Goal: Information Seeking & Learning: Check status

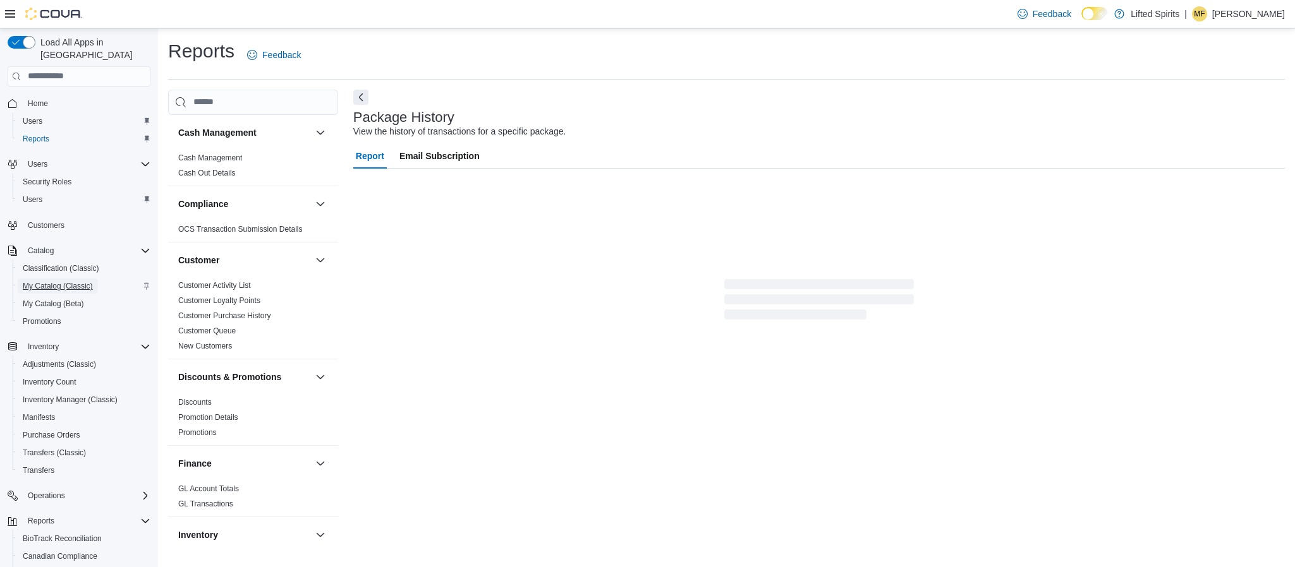
click at [87, 281] on span "My Catalog (Classic)" at bounding box center [58, 286] width 70 height 10
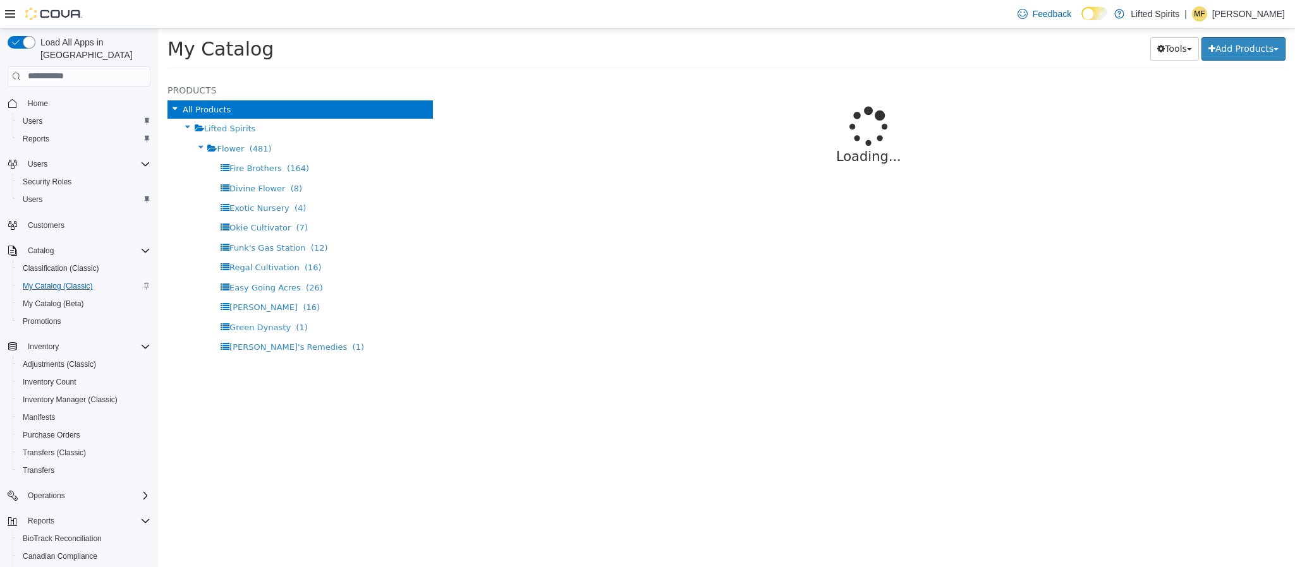
select select "**********"
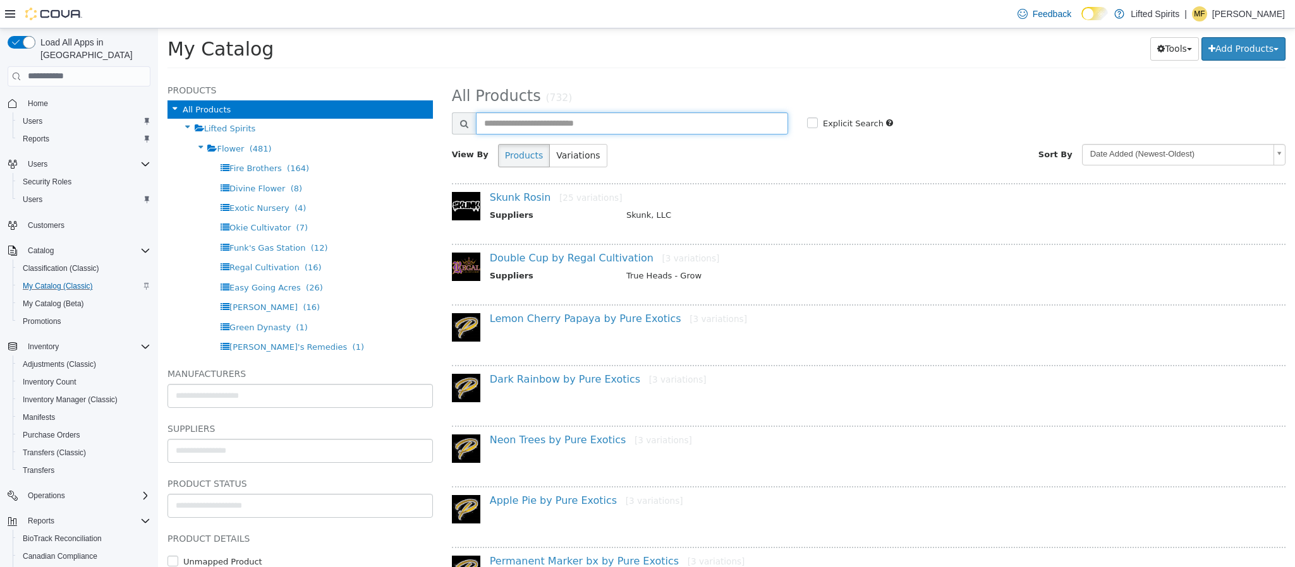
click at [547, 123] on input "text" at bounding box center [632, 123] width 312 height 22
click at [44, 131] on span "Reports" at bounding box center [36, 138] width 27 height 15
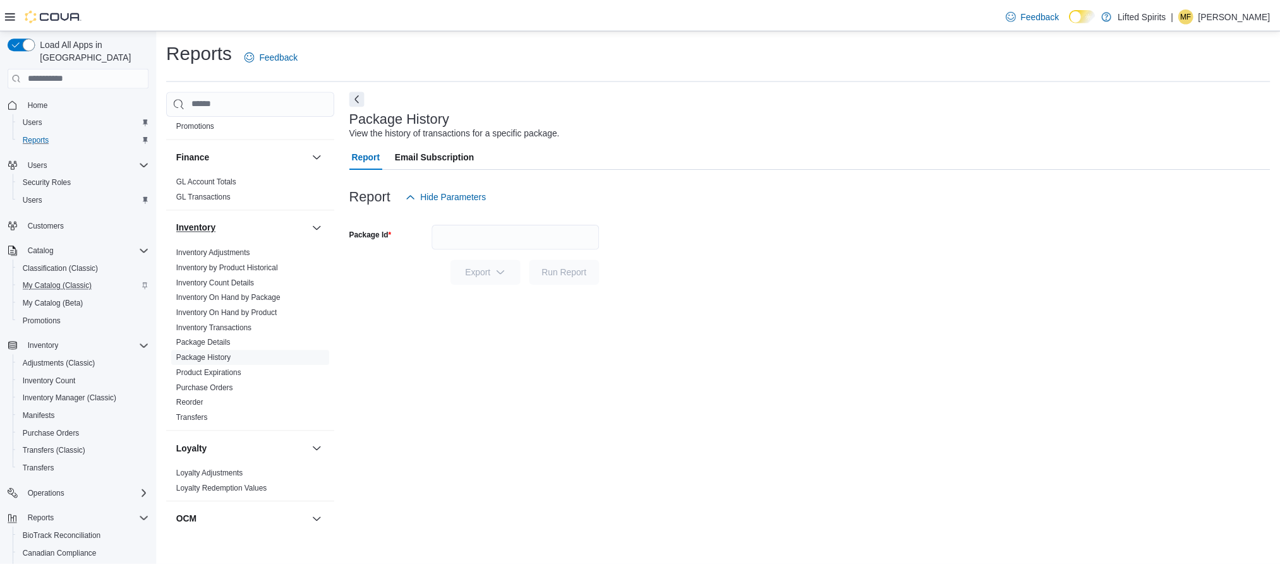
scroll to position [379, 0]
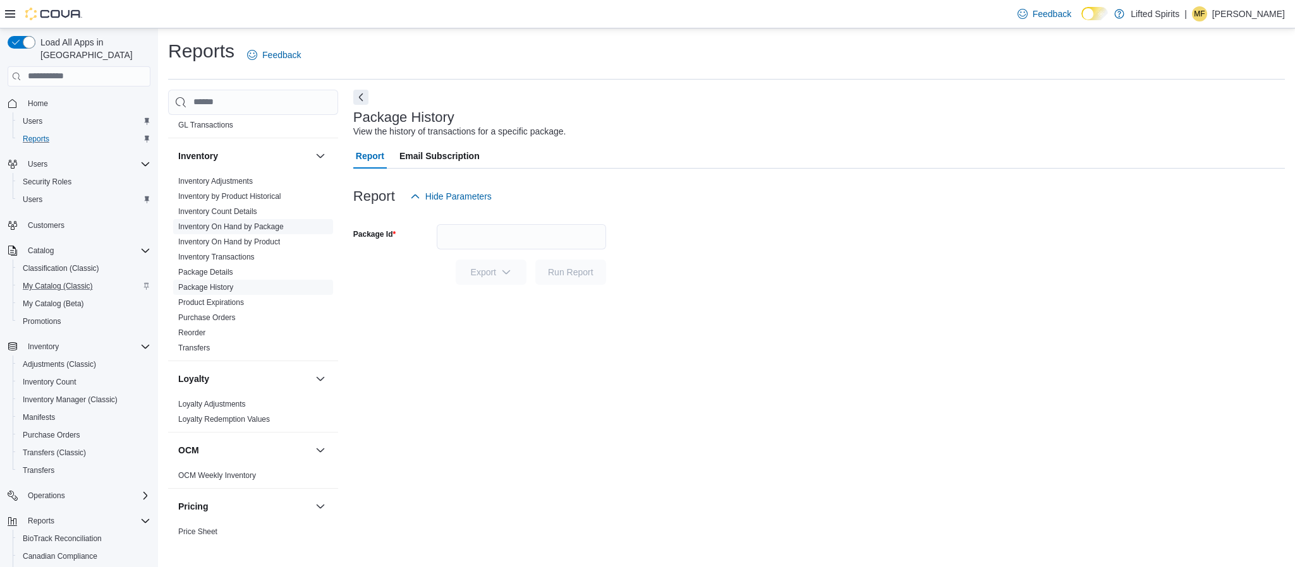
click at [254, 232] on span "Inventory On Hand by Package" at bounding box center [231, 227] width 106 height 10
click at [256, 232] on span "Inventory On Hand by Package" at bounding box center [231, 227] width 106 height 10
click at [243, 224] on link "Inventory On Hand by Package" at bounding box center [231, 226] width 106 height 9
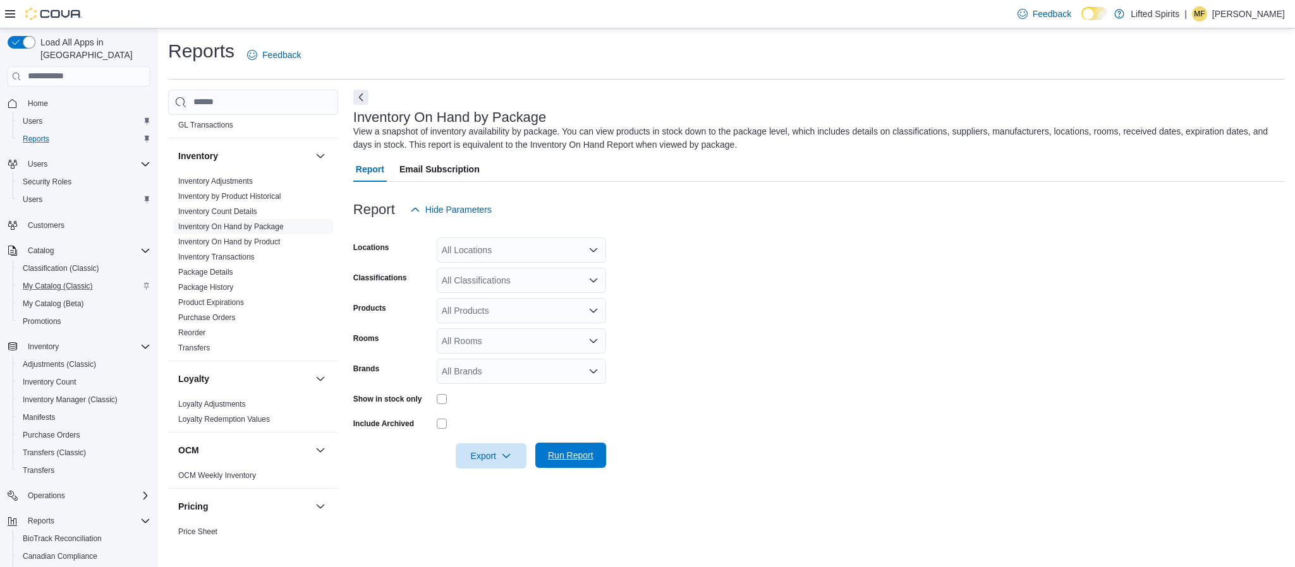
click at [574, 455] on span "Run Report" at bounding box center [570, 455] width 45 height 13
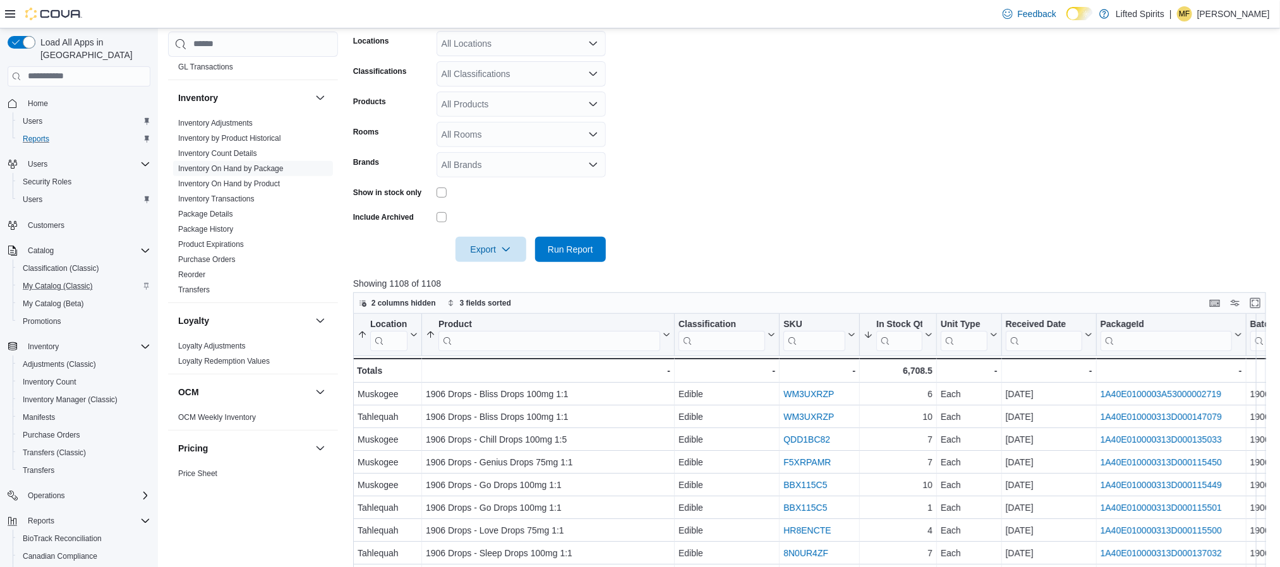
scroll to position [284, 0]
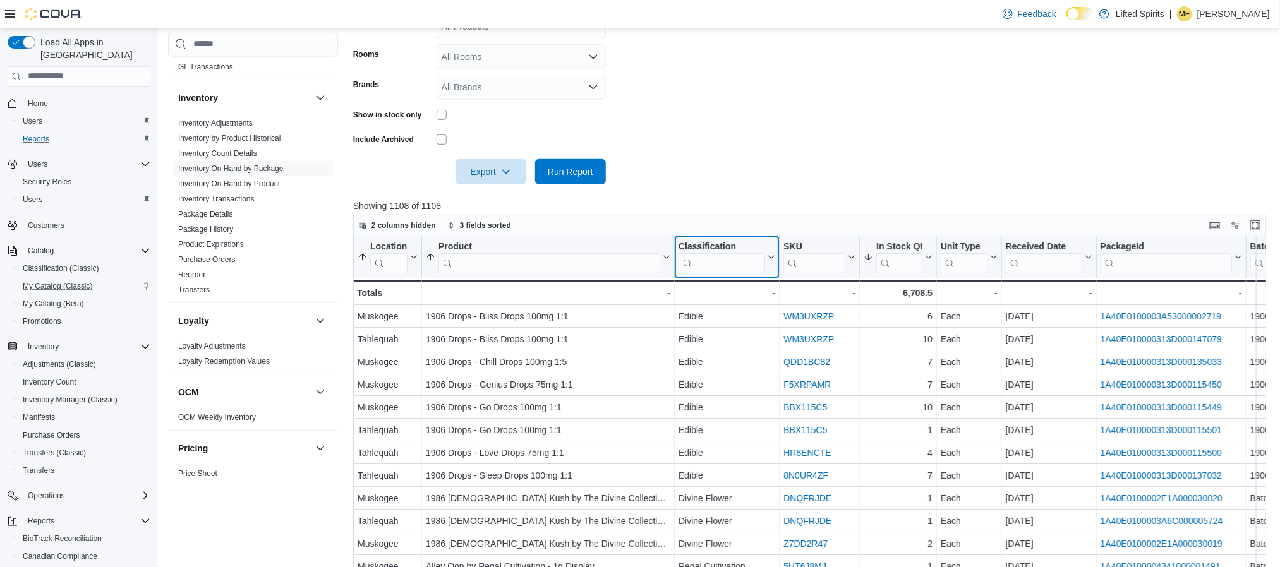
click at [723, 258] on input "search" at bounding box center [722, 263] width 87 height 20
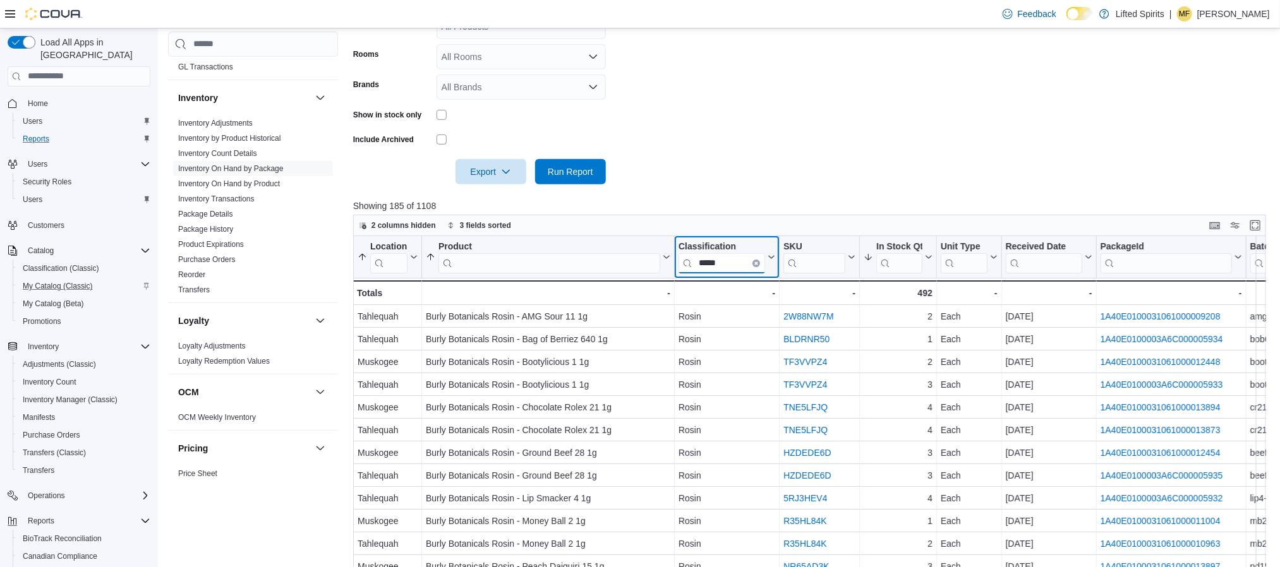
type input "*****"
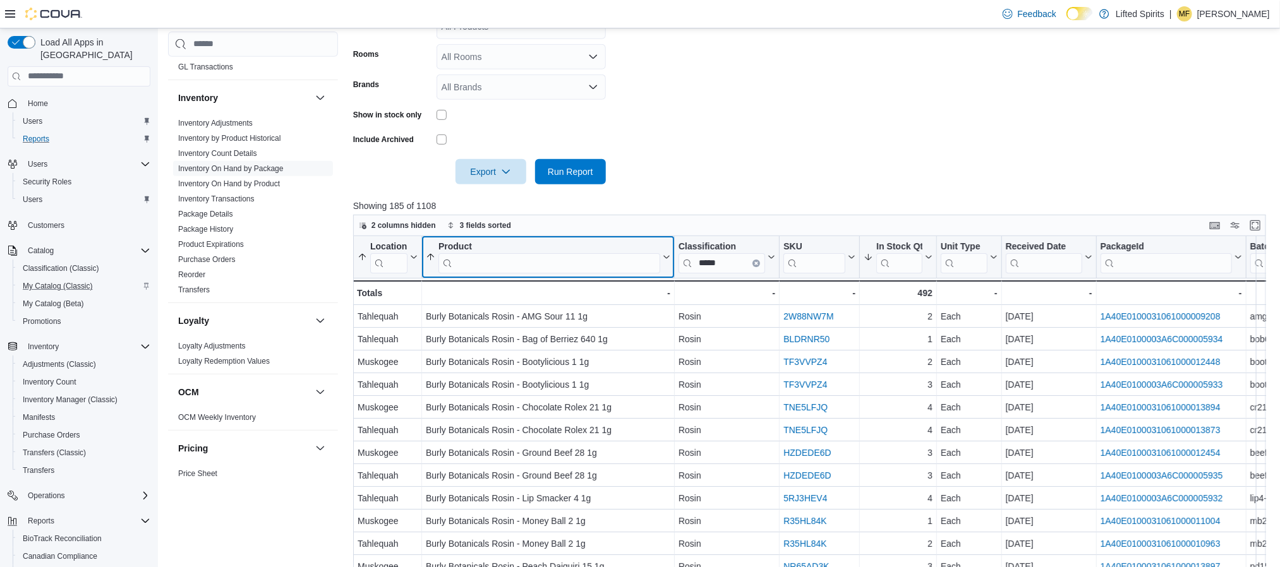
click at [565, 260] on input "search" at bounding box center [550, 263] width 222 height 20
type input "******"
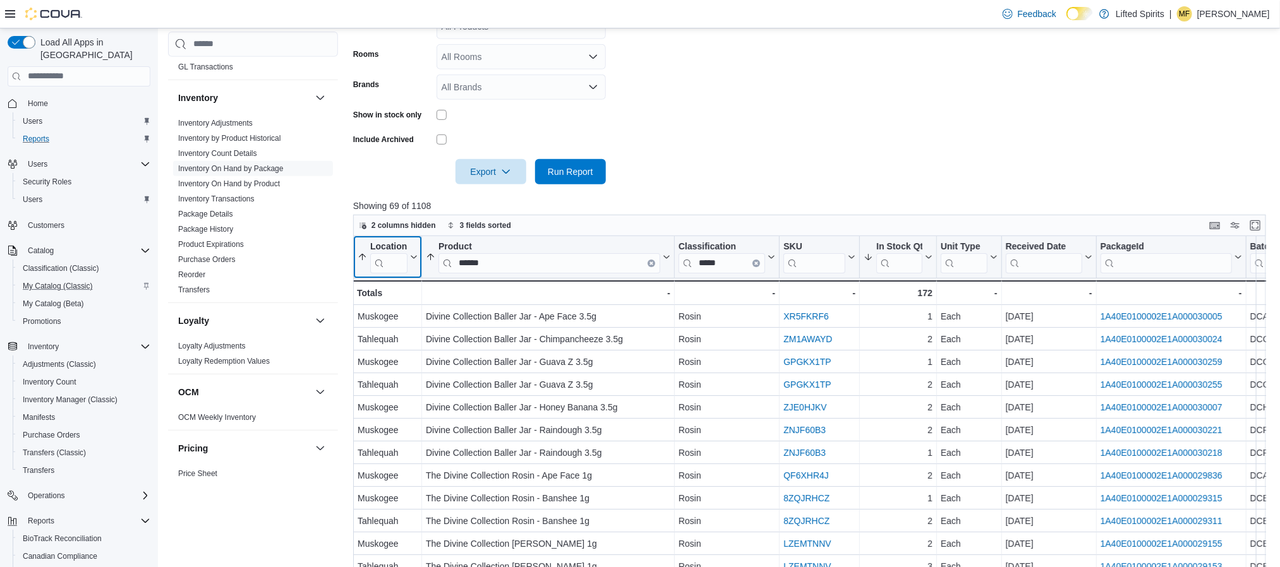
click at [384, 262] on input "search" at bounding box center [388, 263] width 37 height 20
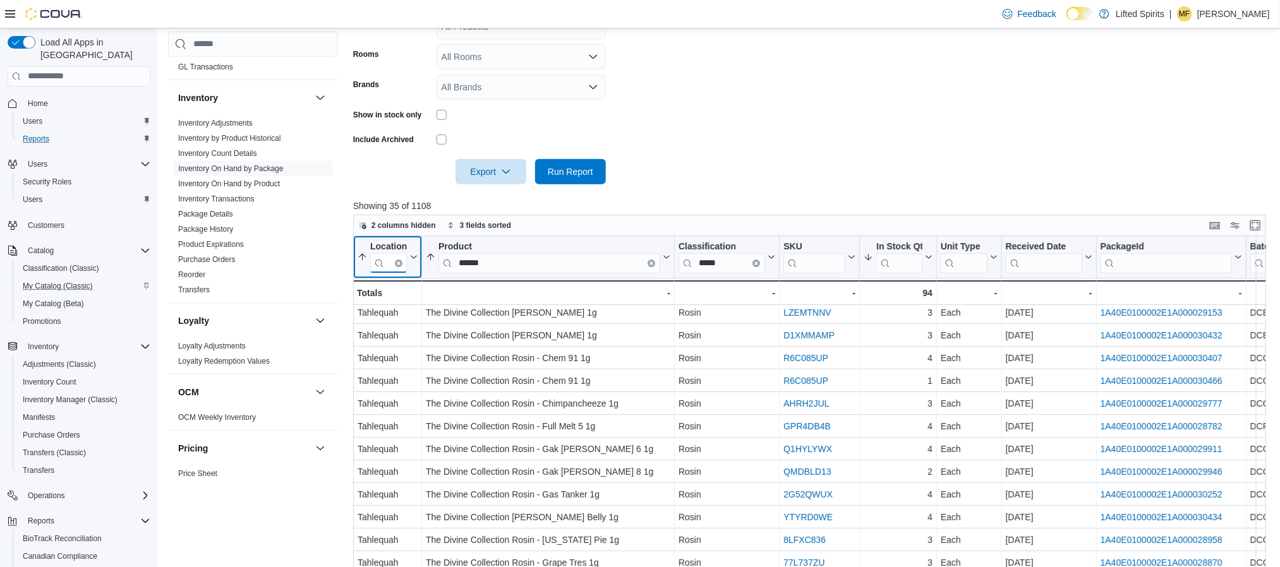
type input "***"
click at [1048, 249] on div "Received Date" at bounding box center [1043, 247] width 76 height 12
click at [1045, 322] on span "Sort High-Low" at bounding box center [1058, 320] width 48 height 10
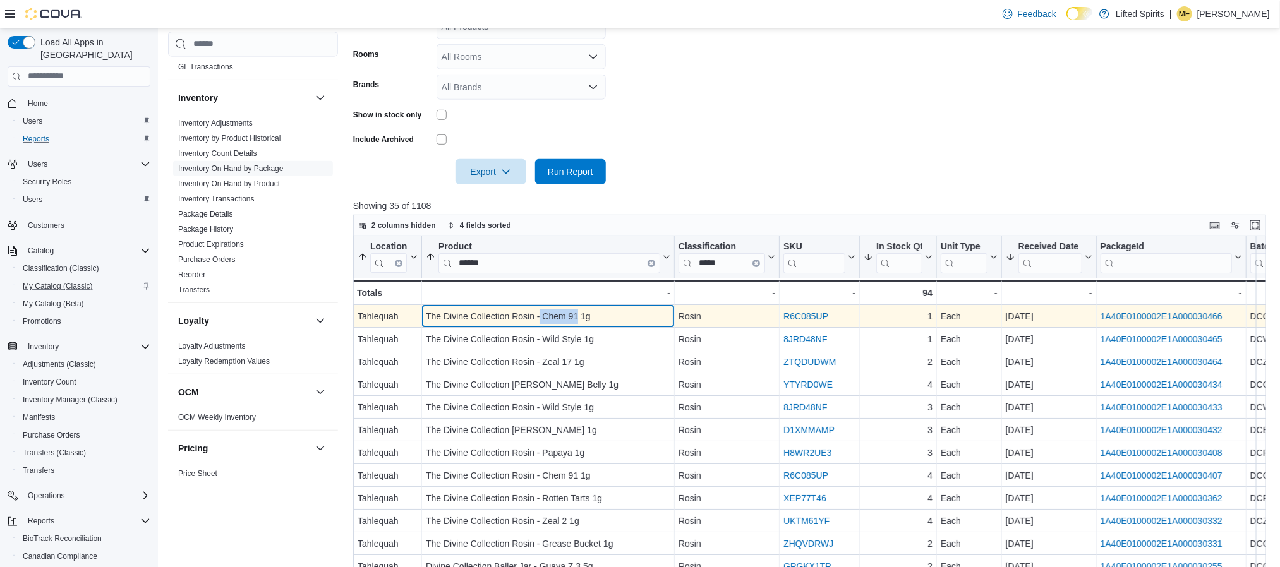
drag, startPoint x: 540, startPoint y: 317, endPoint x: 576, endPoint y: 321, distance: 36.3
click at [576, 321] on div "The Divine Collection Rosin - Chem 91 1g" at bounding box center [548, 316] width 245 height 15
drag, startPoint x: 541, startPoint y: 315, endPoint x: 580, endPoint y: 317, distance: 39.2
click at [580, 317] on div "The Divine Collection Rosin - Chem 91 1g" at bounding box center [548, 316] width 245 height 15
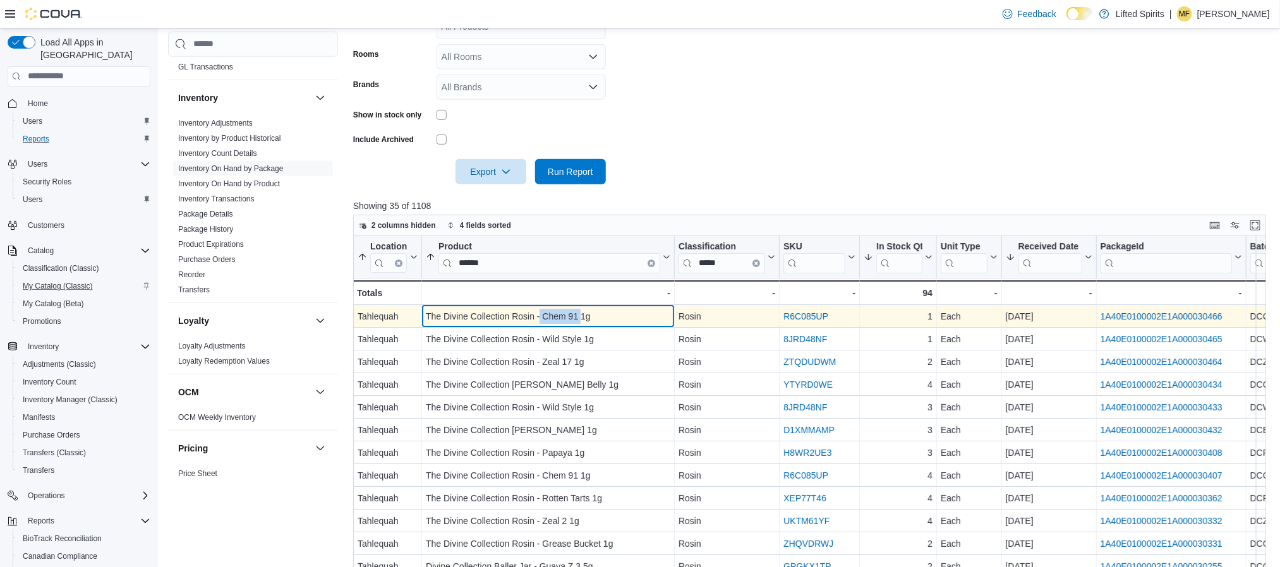
click at [574, 317] on div "The Divine Collection Rosin - Chem 91 1g" at bounding box center [548, 316] width 245 height 15
drag, startPoint x: 543, startPoint y: 315, endPoint x: 580, endPoint y: 322, distance: 37.9
click at [580, 322] on div "The Divine Collection Rosin - Chem 91 1g" at bounding box center [548, 316] width 245 height 15
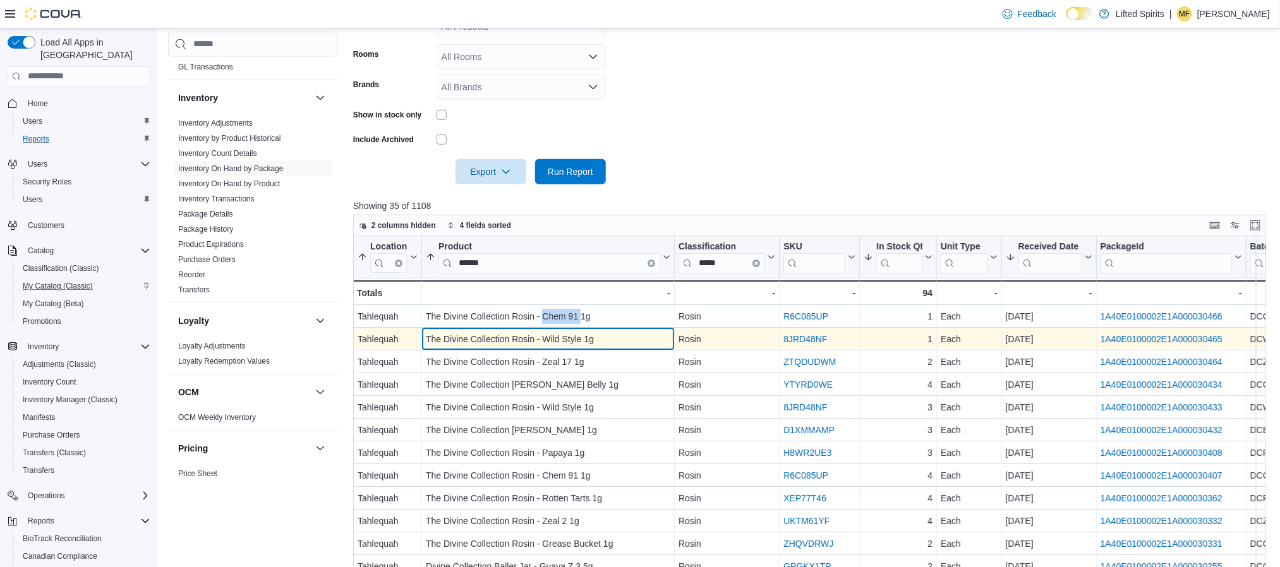
click at [567, 346] on div "The Divine Collection Rosin - Wild Style 1g" at bounding box center [548, 339] width 245 height 15
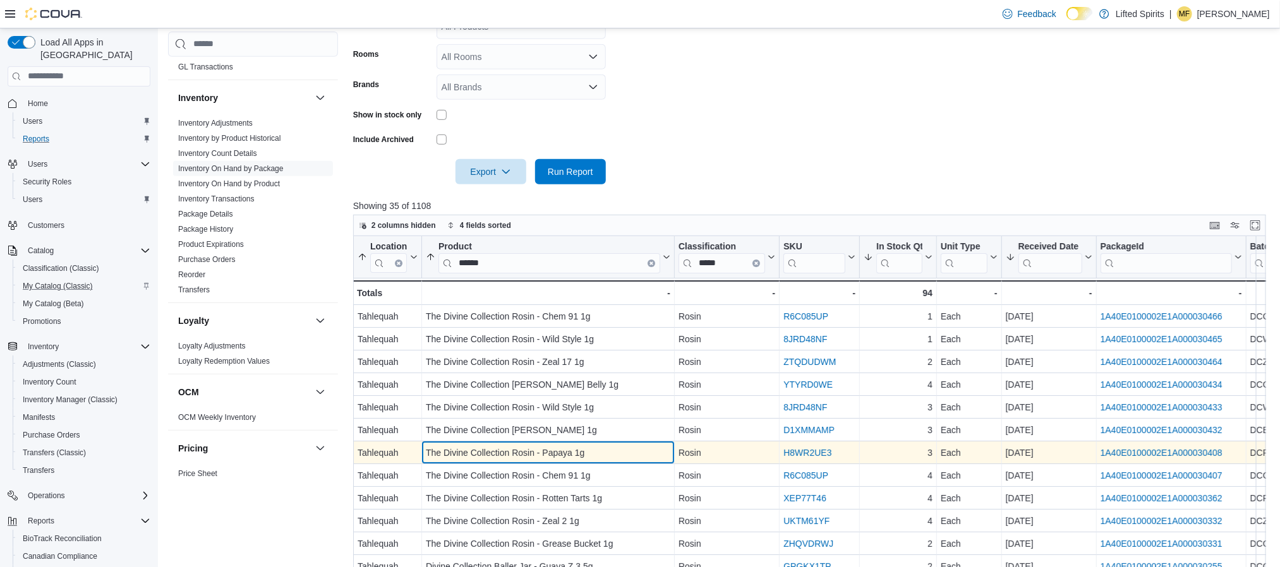
click at [573, 455] on div "The Divine Collection Rosin - Papaya 1g" at bounding box center [548, 452] width 245 height 15
drag, startPoint x: 541, startPoint y: 452, endPoint x: 583, endPoint y: 454, distance: 41.7
click at [583, 454] on div "The Divine Collection Rosin - Papaya 1g" at bounding box center [548, 452] width 245 height 15
click at [564, 448] on div "The Divine Collection Rosin - Papaya 1g" at bounding box center [548, 452] width 245 height 15
drag, startPoint x: 544, startPoint y: 453, endPoint x: 586, endPoint y: 459, distance: 42.7
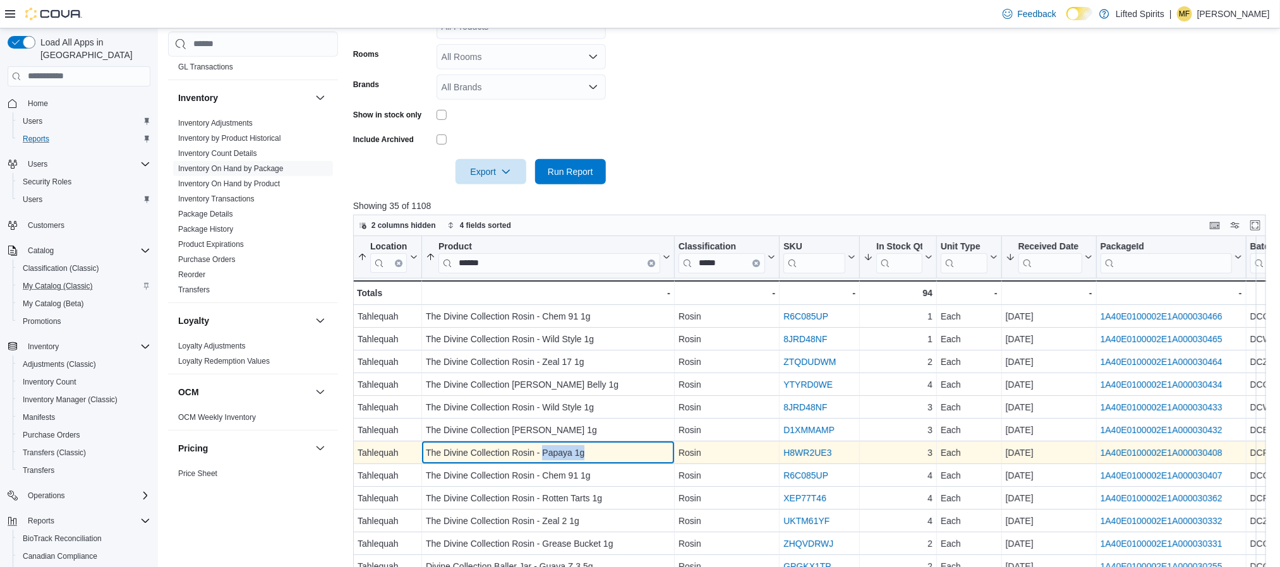
click at [586, 459] on div "The Divine Collection Rosin - Papaya 1g" at bounding box center [548, 452] width 245 height 15
click at [560, 451] on div "The Divine Collection Rosin - Papaya 1g" at bounding box center [548, 452] width 245 height 15
drag, startPoint x: 544, startPoint y: 451, endPoint x: 588, endPoint y: 451, distance: 44.2
click at [588, 451] on div "The Divine Collection Rosin - Papaya 1g" at bounding box center [548, 452] width 245 height 15
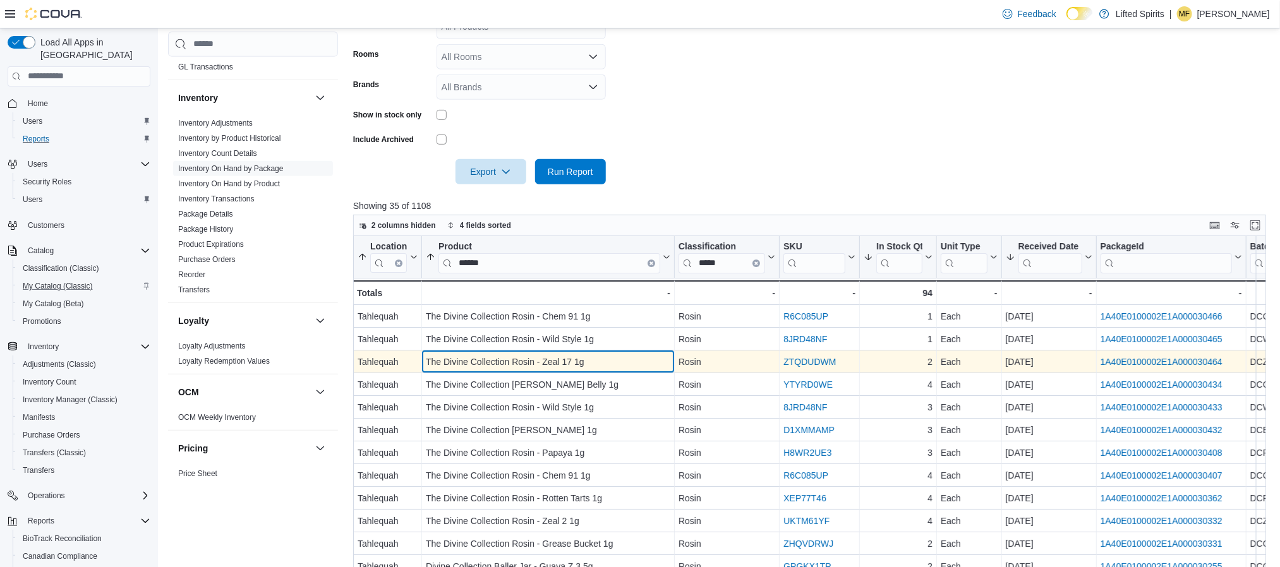
click at [603, 353] on div "The Divine Collection Rosin - Zeal 17 1g - Product, column 2, row 3" at bounding box center [548, 362] width 253 height 23
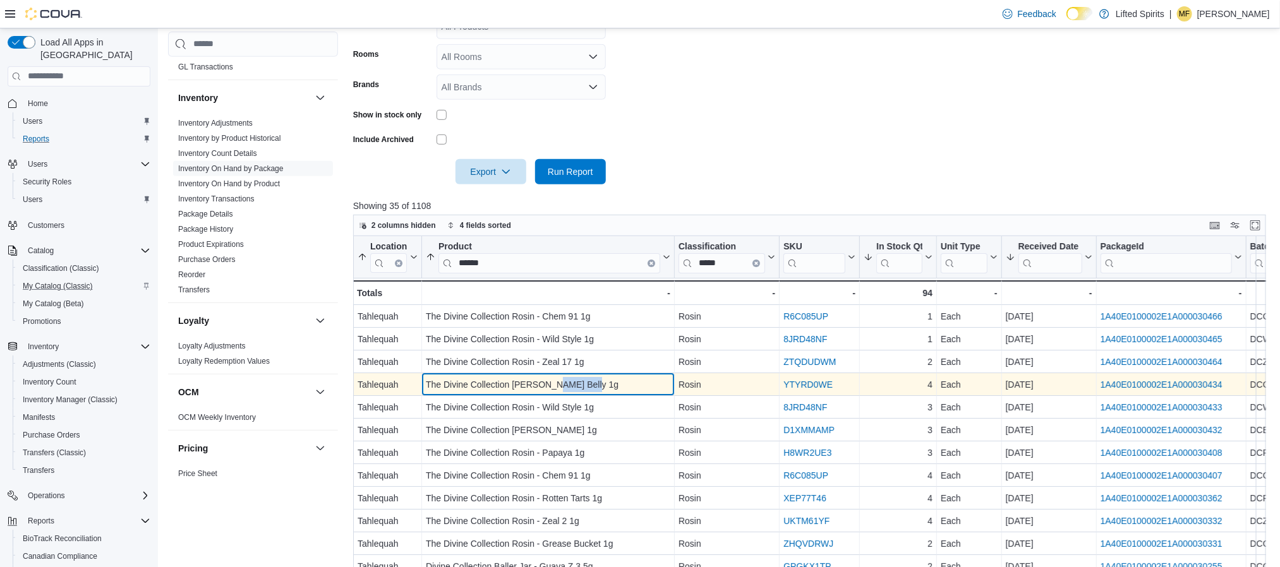
drag, startPoint x: 548, startPoint y: 385, endPoint x: 581, endPoint y: 385, distance: 32.9
click at [581, 385] on div "The Divine Collection [PERSON_NAME] Belly 1g" at bounding box center [548, 384] width 245 height 15
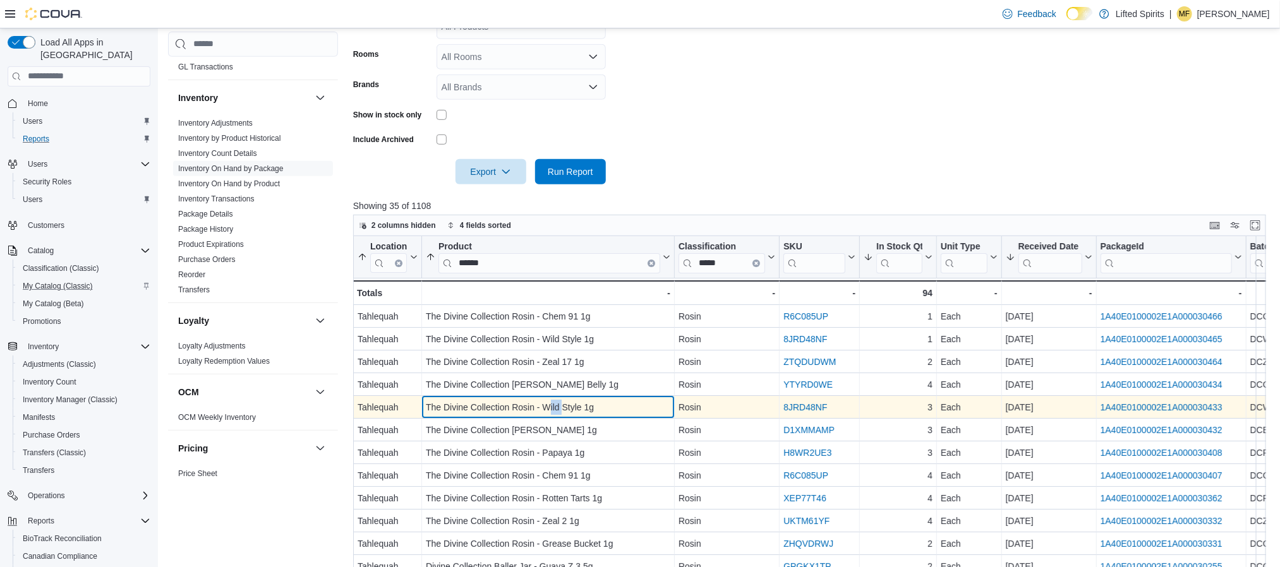
drag, startPoint x: 550, startPoint y: 406, endPoint x: 565, endPoint y: 404, distance: 14.7
click at [565, 404] on div "The Divine Collection Rosin - Wild Style 1g" at bounding box center [548, 407] width 245 height 15
click at [546, 417] on div "The Divine Collection Rosin - Wild Style 1g - Product, column 2, row 5" at bounding box center [548, 407] width 253 height 23
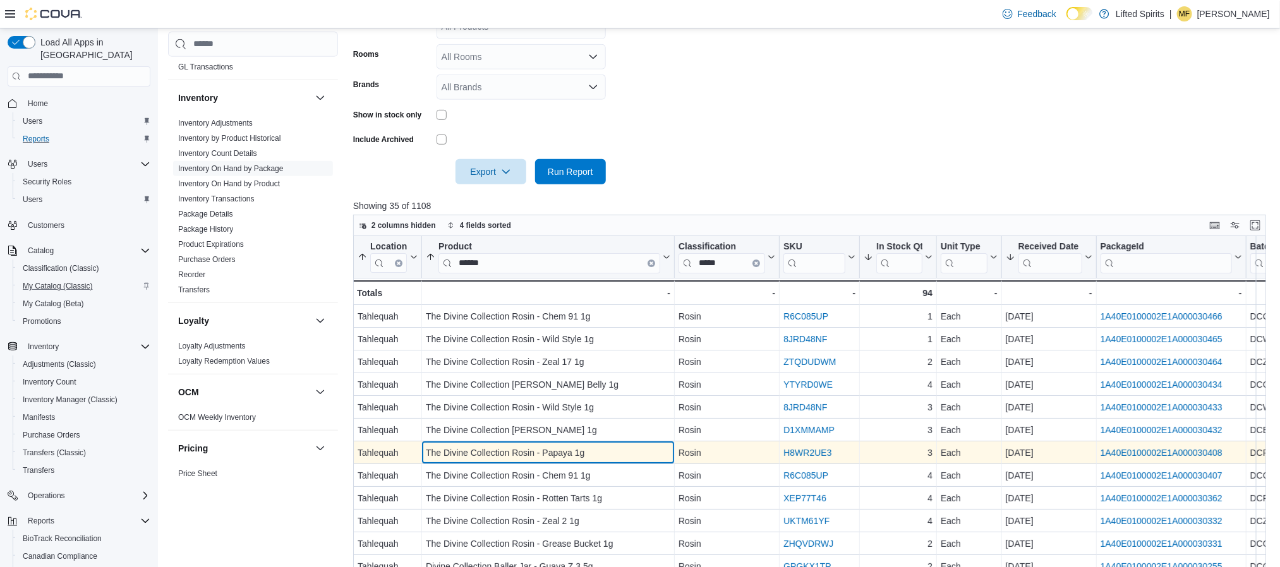
click at [546, 450] on div "The Divine Collection Rosin - Papaya 1g" at bounding box center [548, 452] width 245 height 15
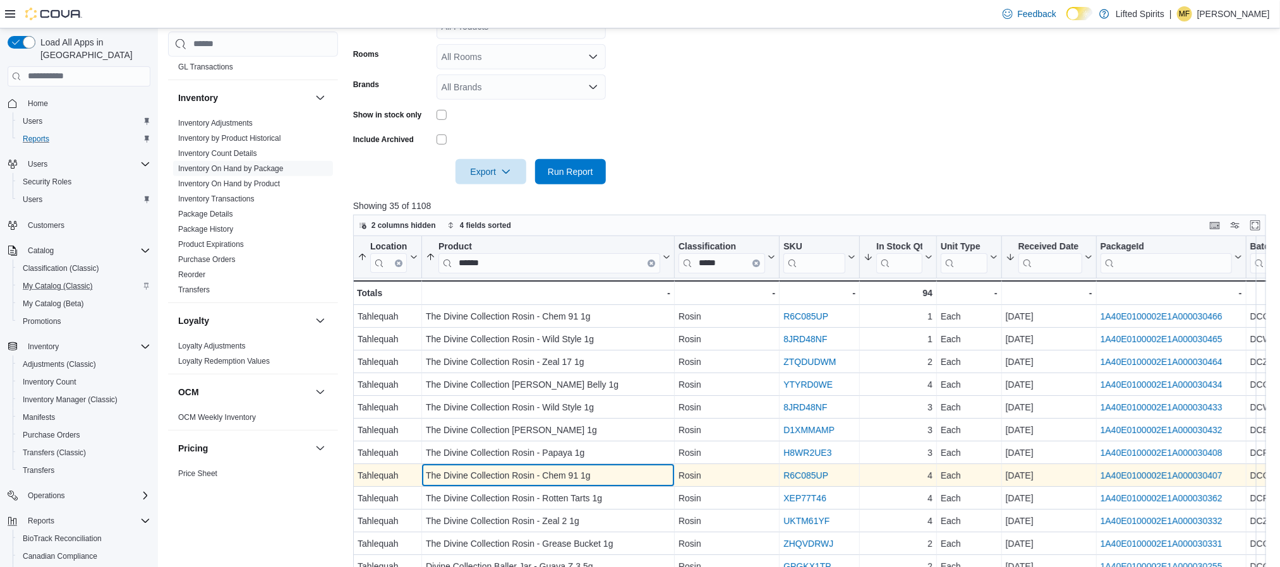
click at [552, 474] on div "The Divine Collection Rosin - Chem 91 1g" at bounding box center [548, 475] width 245 height 15
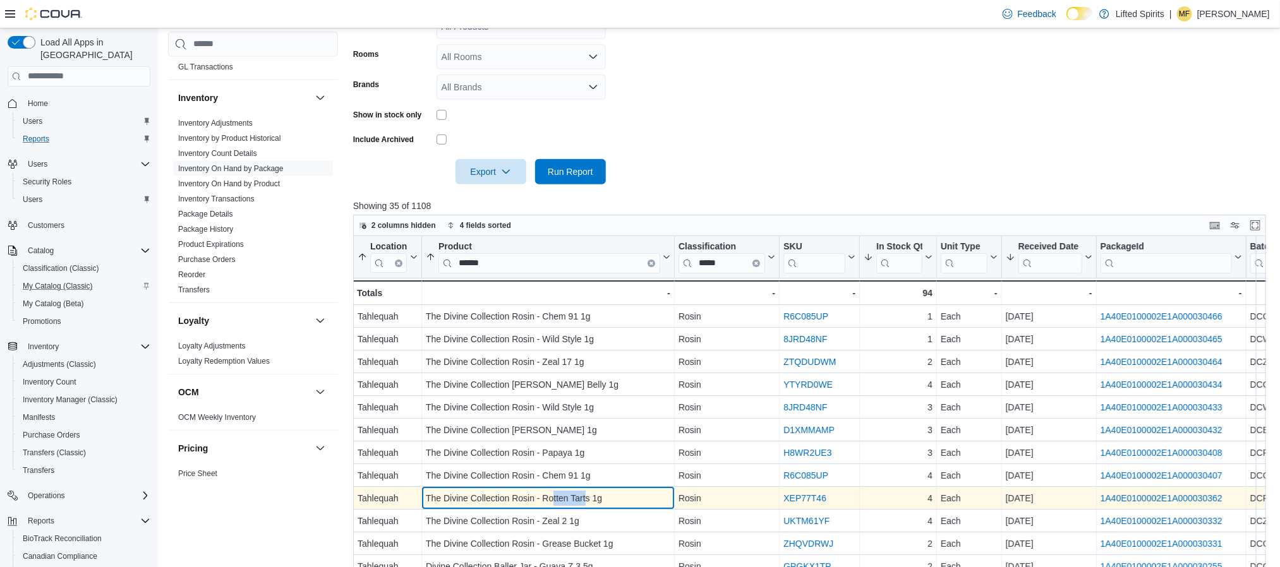
drag, startPoint x: 552, startPoint y: 495, endPoint x: 586, endPoint y: 497, distance: 33.5
click at [586, 497] on div "The Divine Collection Rosin - Rotten Tarts 1g" at bounding box center [548, 498] width 245 height 15
click at [555, 495] on div "The Divine Collection Rosin - Rotten Tarts 1g" at bounding box center [548, 498] width 245 height 15
drag, startPoint x: 546, startPoint y: 495, endPoint x: 591, endPoint y: 500, distance: 45.8
click at [591, 500] on div "The Divine Collection Rosin - Rotten Tarts 1g" at bounding box center [548, 498] width 245 height 15
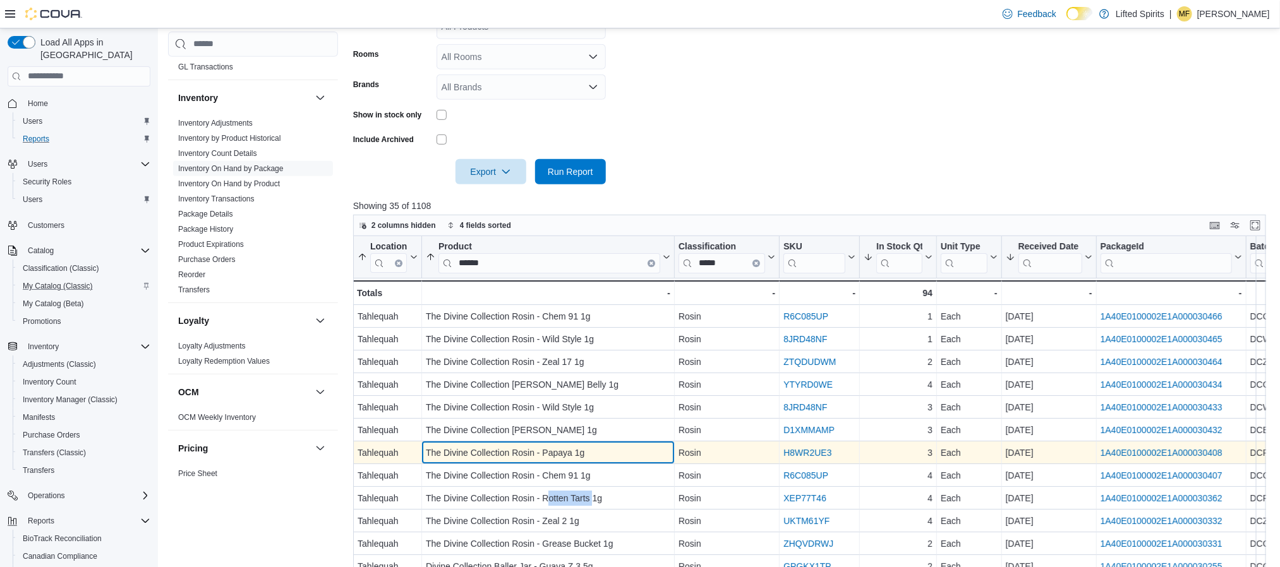
click at [600, 456] on div "The Divine Collection Rosin - Papaya 1g" at bounding box center [548, 452] width 245 height 15
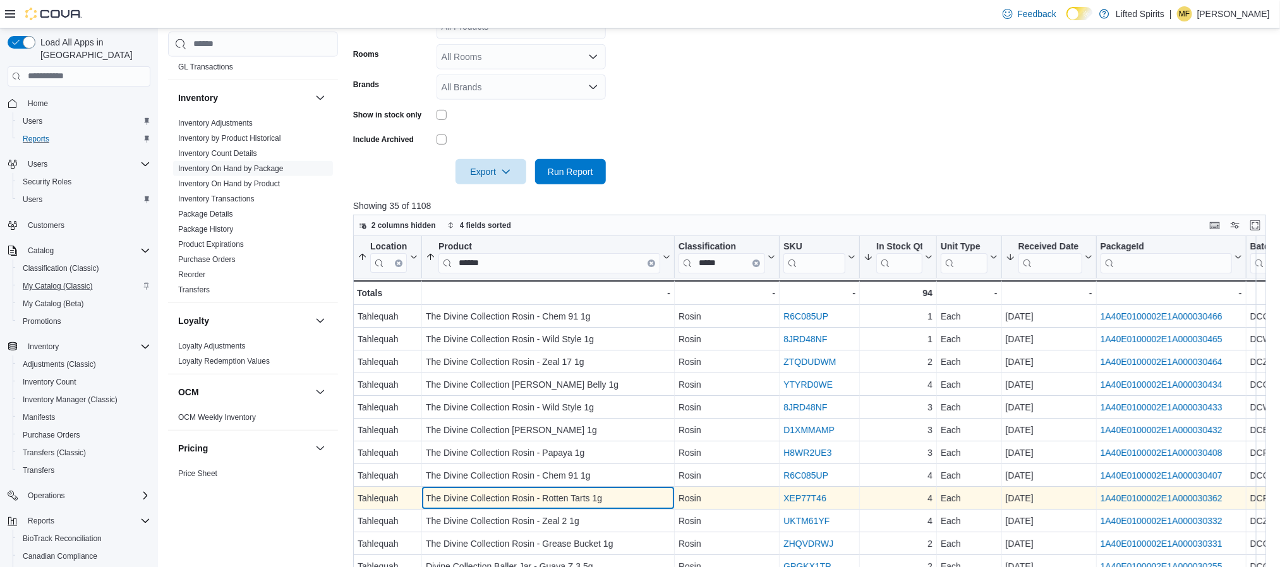
click at [580, 497] on div "The Divine Collection Rosin - Rotten Tarts 1g" at bounding box center [548, 498] width 245 height 15
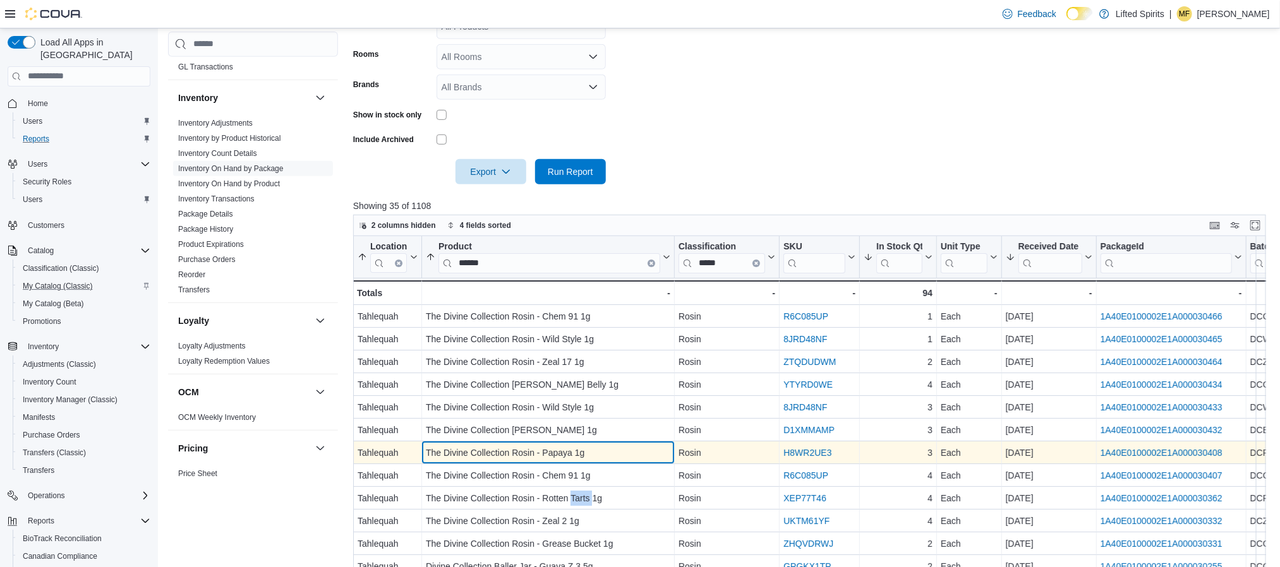
click at [569, 455] on div "The Divine Collection Rosin - Papaya 1g" at bounding box center [548, 452] width 245 height 15
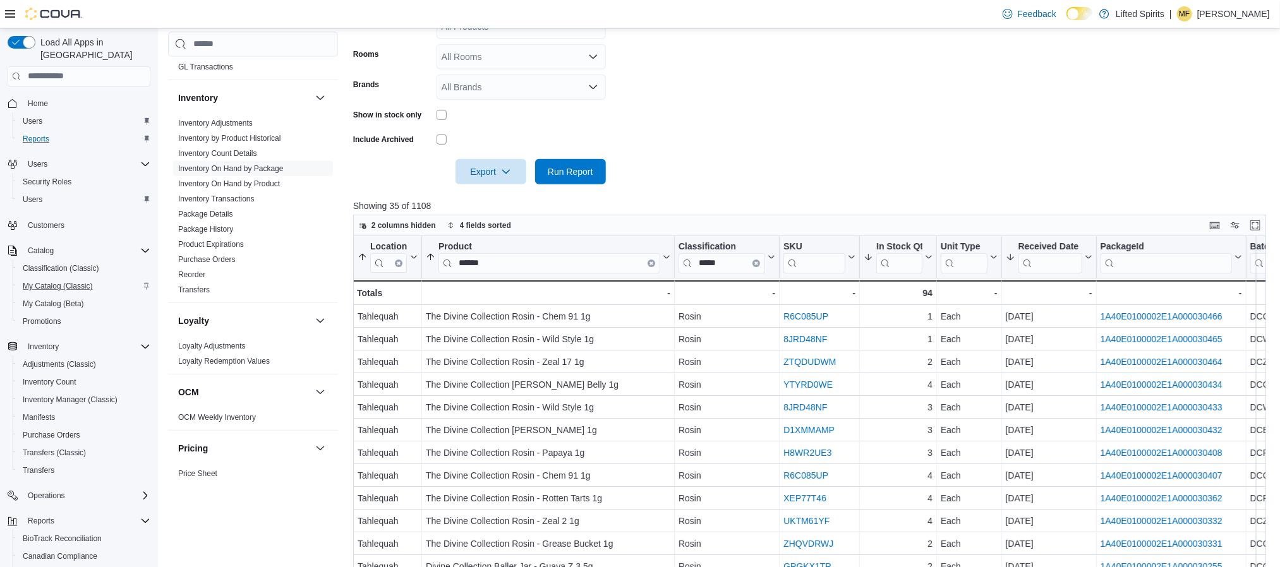
click at [663, 142] on form "Locations All Locations Classifications All Classifications Products All Produc…" at bounding box center [814, 61] width 922 height 246
click at [914, 114] on form "Locations All Locations Classifications All Classifications Products All Produc…" at bounding box center [814, 61] width 922 height 246
click at [1130, 181] on form "Locations All Locations Classifications All Classifications Products All Produc…" at bounding box center [814, 61] width 922 height 246
click at [986, 194] on div at bounding box center [814, 191] width 922 height 15
